Goal: Communication & Community: Answer question/provide support

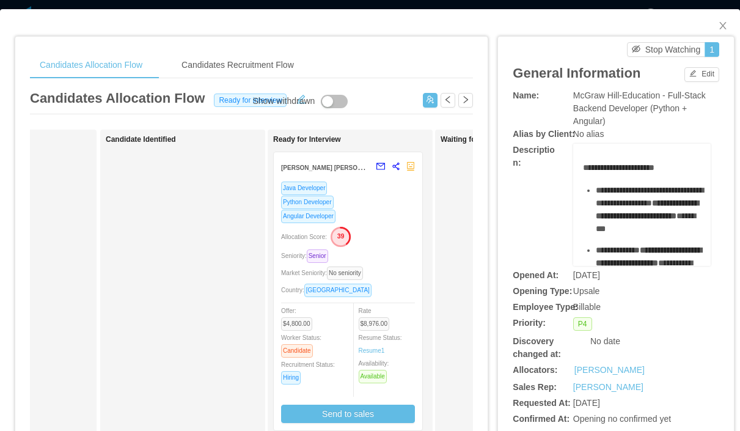
scroll to position [0, 111]
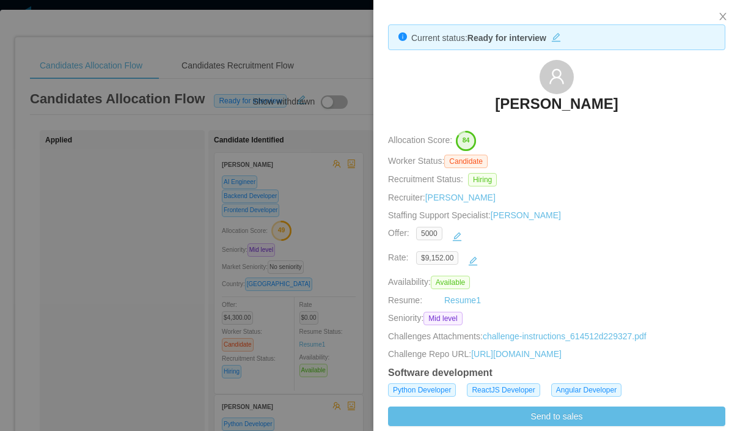
scroll to position [0, 93]
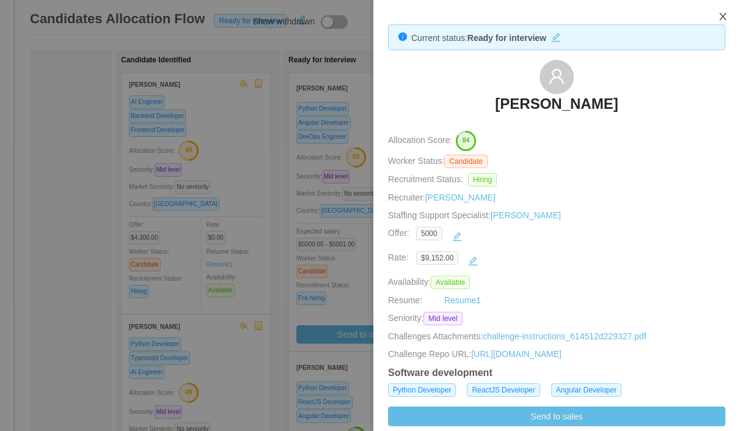
click at [724, 13] on icon "icon: close" at bounding box center [723, 17] width 10 height 10
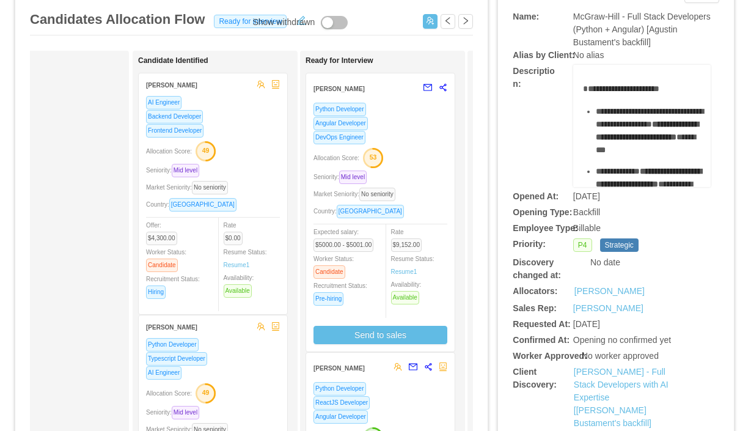
scroll to position [0, 80]
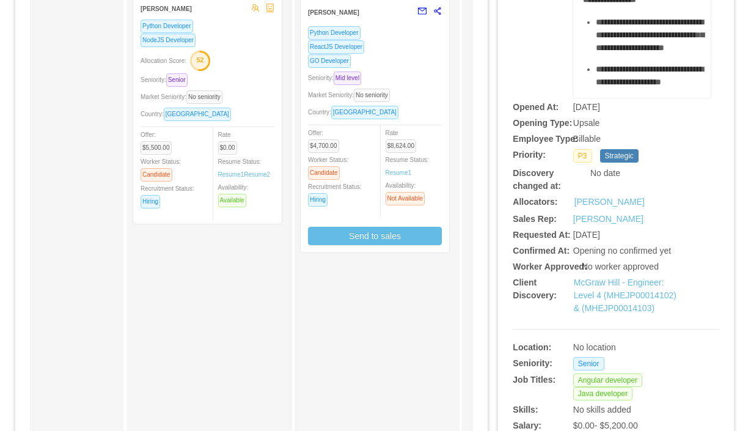
scroll to position [136, 0]
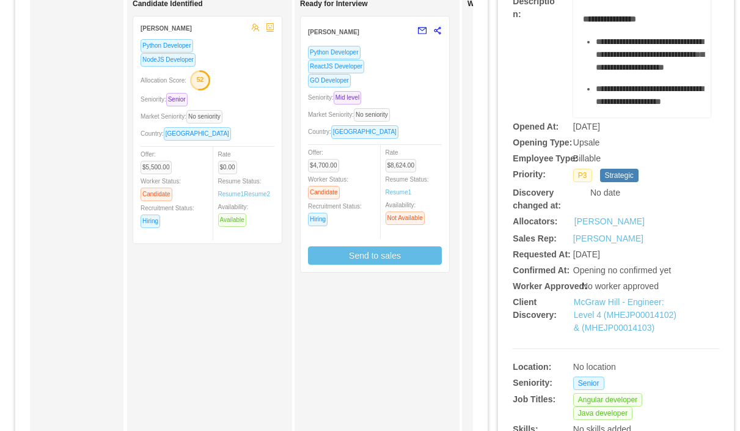
click at [412, 90] on div "Seniority: Mid level" at bounding box center [375, 97] width 134 height 14
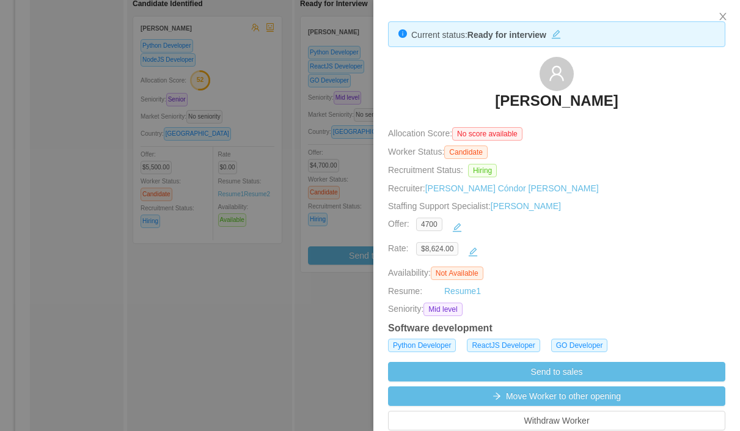
scroll to position [0, 0]
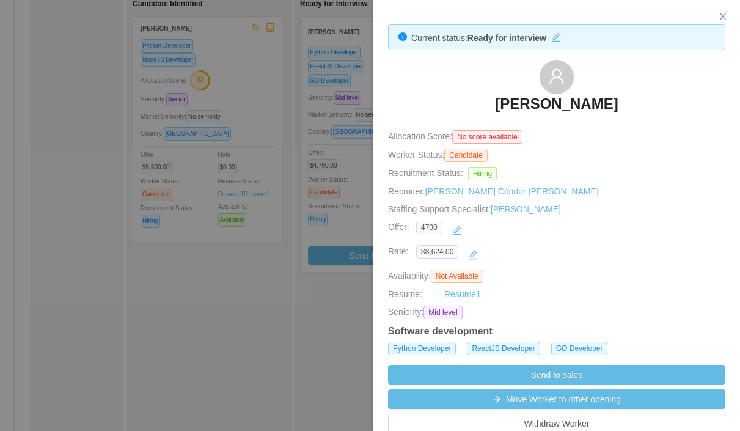
click at [255, 257] on div at bounding box center [370, 215] width 740 height 431
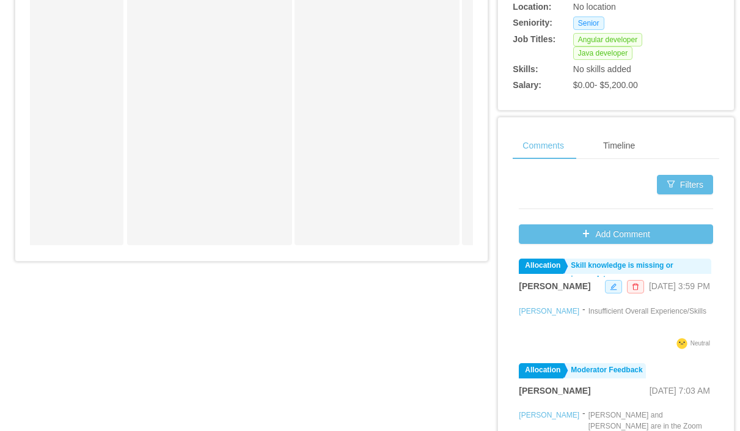
scroll to position [56, 0]
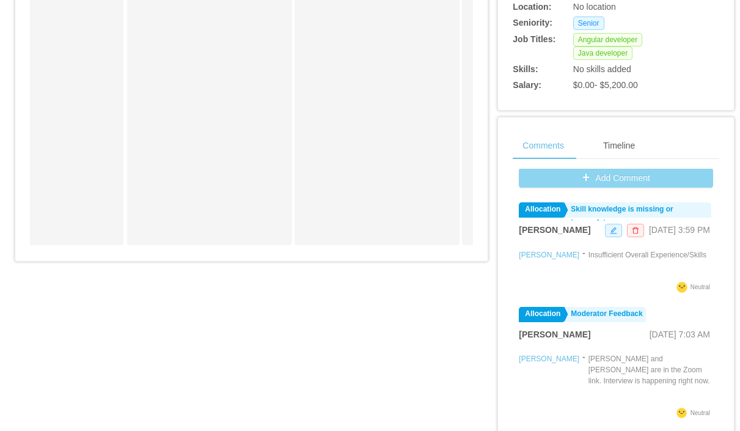
click at [583, 188] on button "Add Comment" at bounding box center [616, 178] width 194 height 20
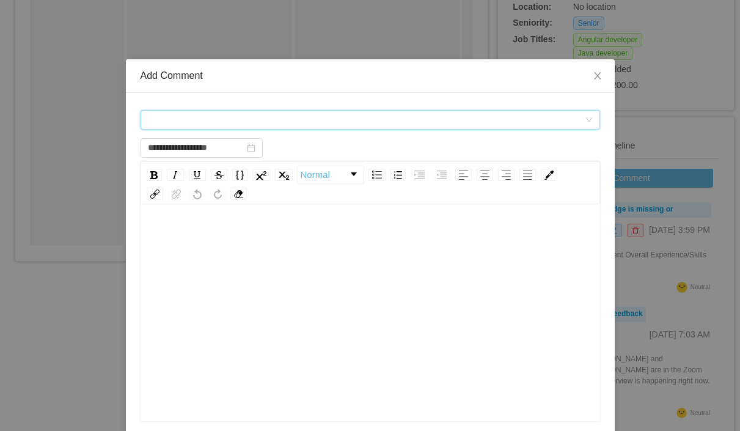
click at [207, 116] on div "Comment types" at bounding box center [366, 120] width 437 height 18
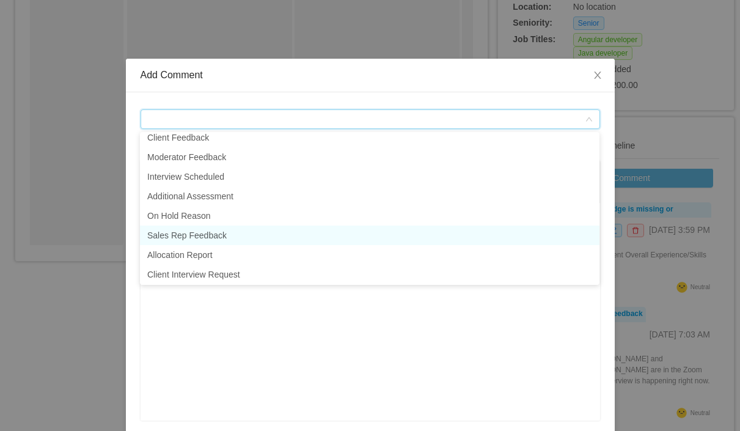
scroll to position [25, 0]
click at [215, 235] on li "Sales Rep Feedback" at bounding box center [370, 237] width 460 height 20
type input "**********"
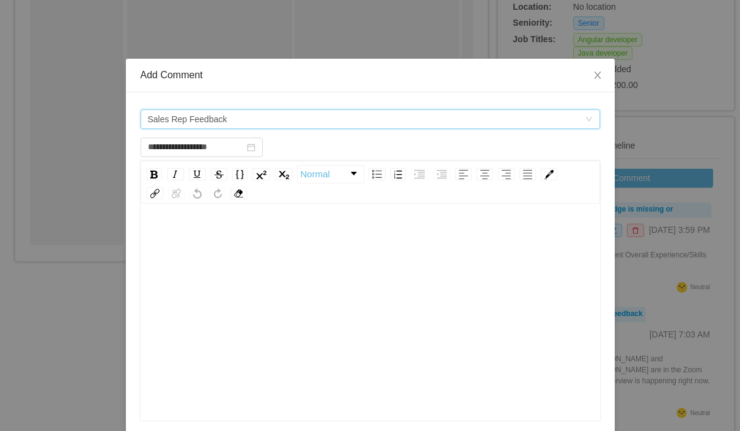
scroll to position [2, 0]
click at [600, 75] on icon "icon: close" at bounding box center [598, 76] width 10 height 10
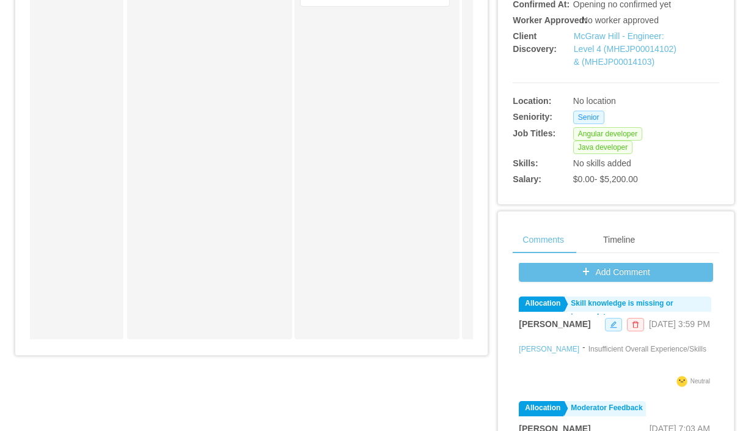
scroll to position [577, 0]
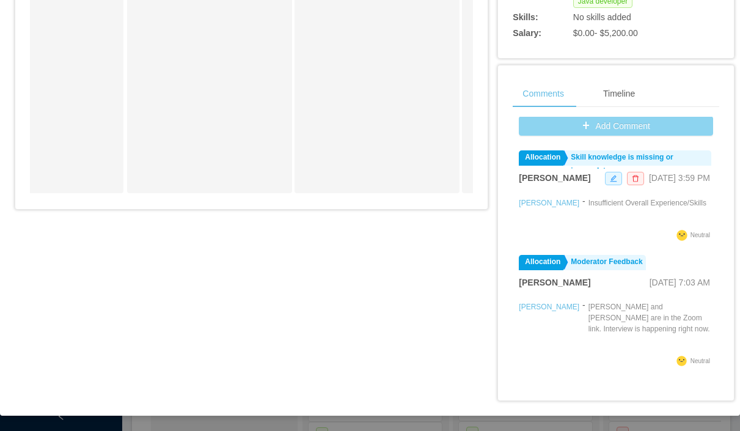
click at [605, 129] on button "Add Comment" at bounding box center [616, 126] width 194 height 20
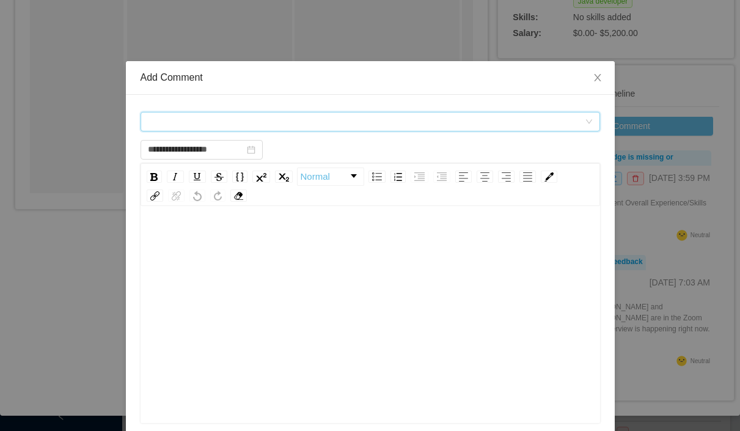
click at [226, 125] on div "Comment types" at bounding box center [366, 122] width 437 height 18
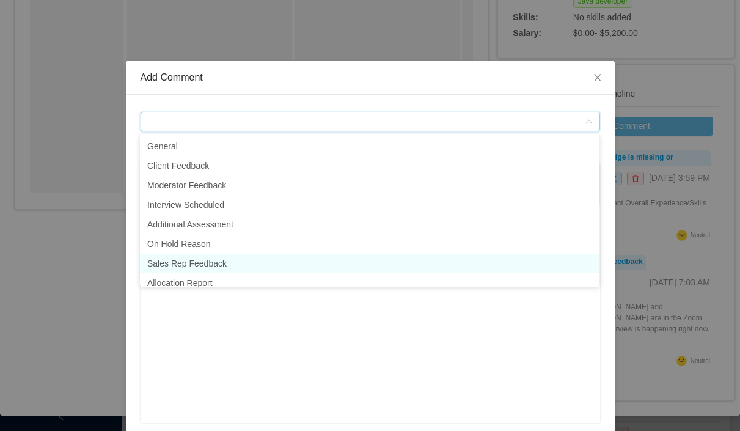
click at [185, 259] on li "Sales Rep Feedback" at bounding box center [370, 264] width 460 height 20
type input "**********"
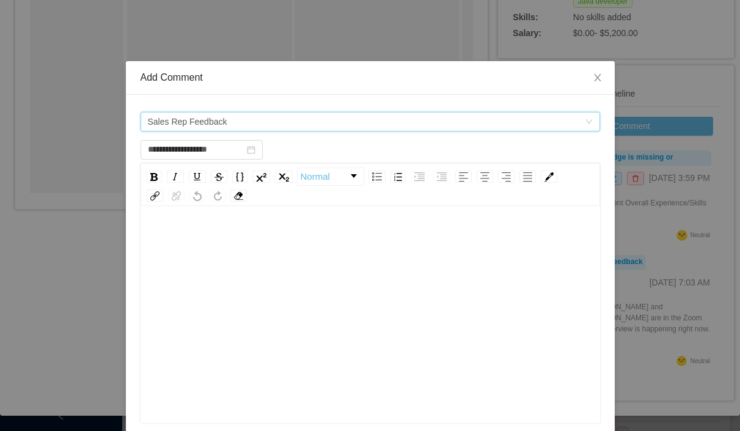
scroll to position [1, 0]
click at [195, 236] on div "rdw-editor" at bounding box center [370, 238] width 441 height 24
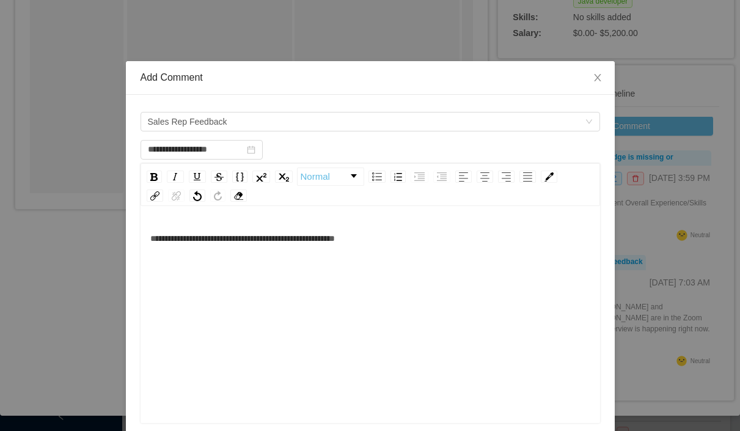
scroll to position [27, 0]
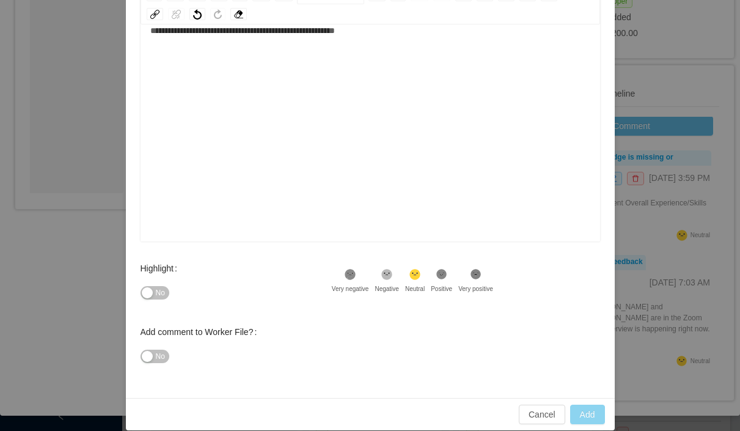
type input "**********"
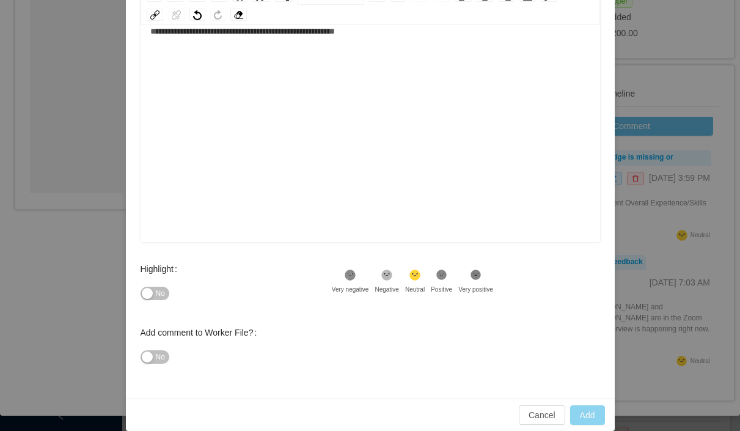
click at [581, 415] on button "Add" at bounding box center [587, 415] width 35 height 20
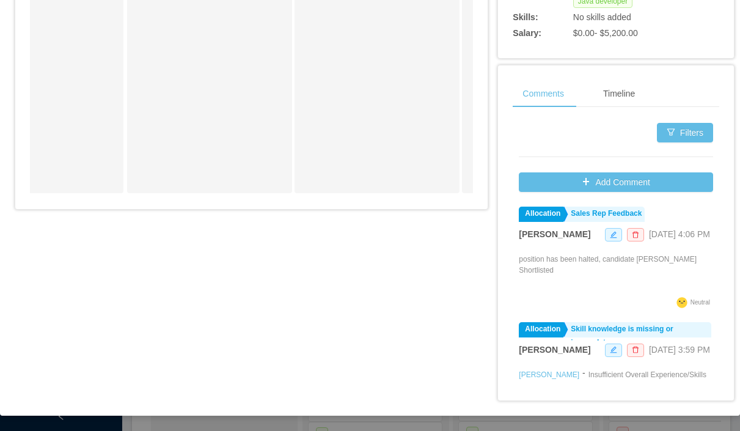
scroll to position [569, 0]
